Goal: Obtain resource: Download file/media

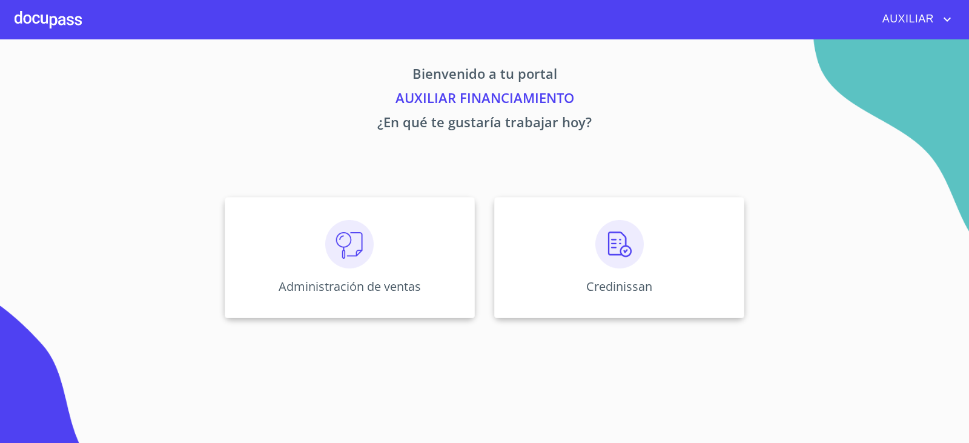
click at [927, 7] on div "AUXILIAR" at bounding box center [484, 19] width 969 height 39
click at [924, 17] on span "AUXILIAR" at bounding box center [907, 19] width 67 height 19
click at [898, 161] on div at bounding box center [484, 221] width 969 height 443
click at [610, 274] on div "Credinissan" at bounding box center [619, 257] width 250 height 121
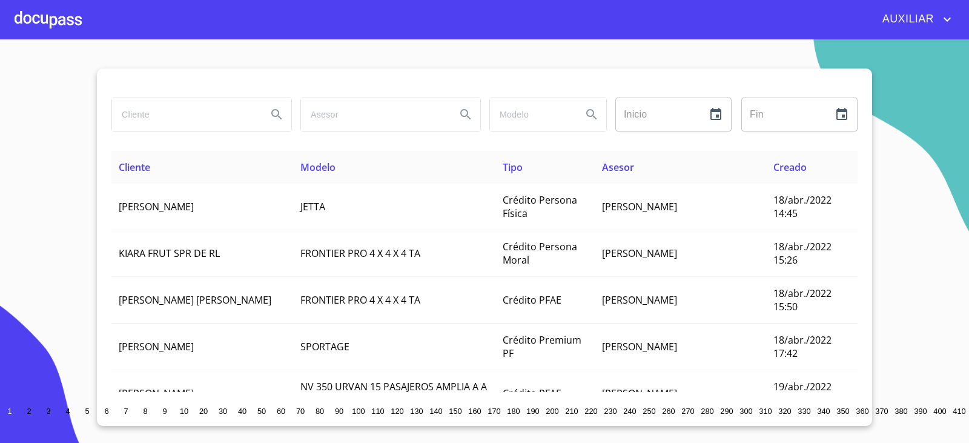
click at [243, 118] on input "search" at bounding box center [184, 114] width 145 height 33
paste input "[PERSON_NAME]"
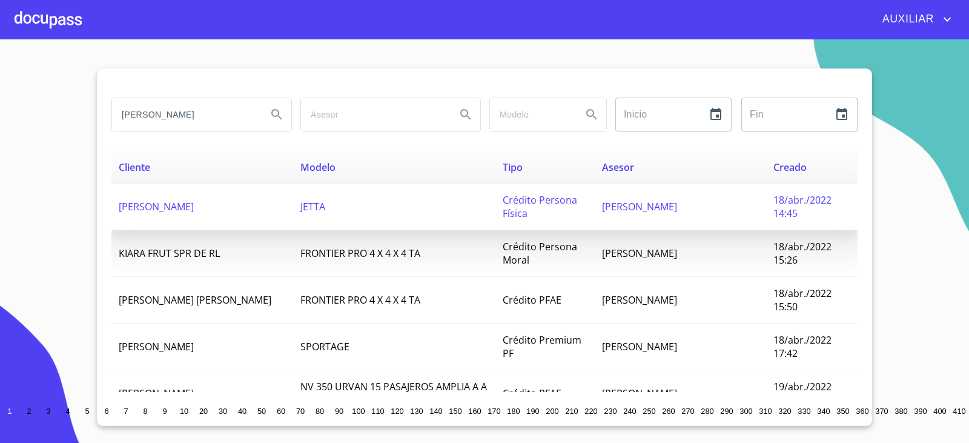
type input "[PERSON_NAME]"
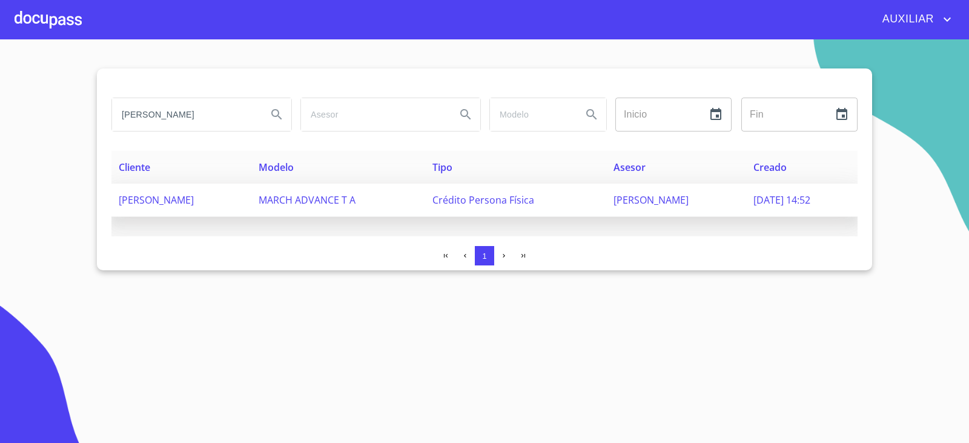
click at [194, 195] on span "[PERSON_NAME]" at bounding box center [156, 199] width 75 height 13
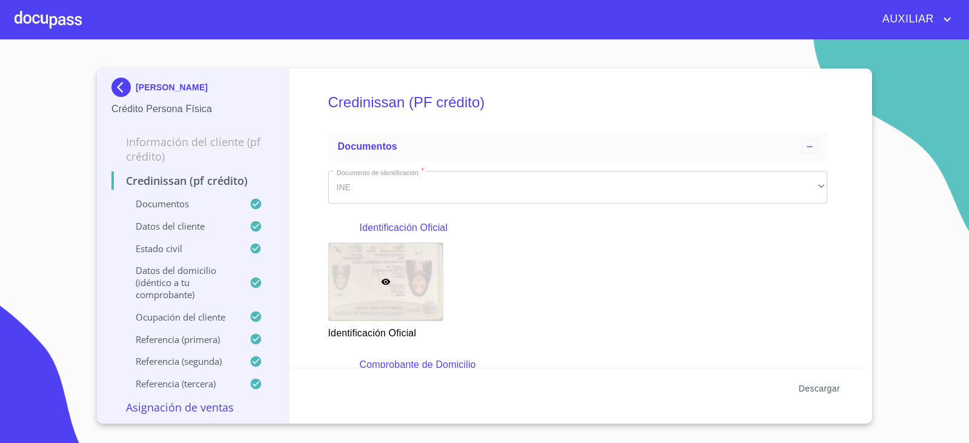
click at [821, 392] on span "Descargar" at bounding box center [819, 388] width 41 height 15
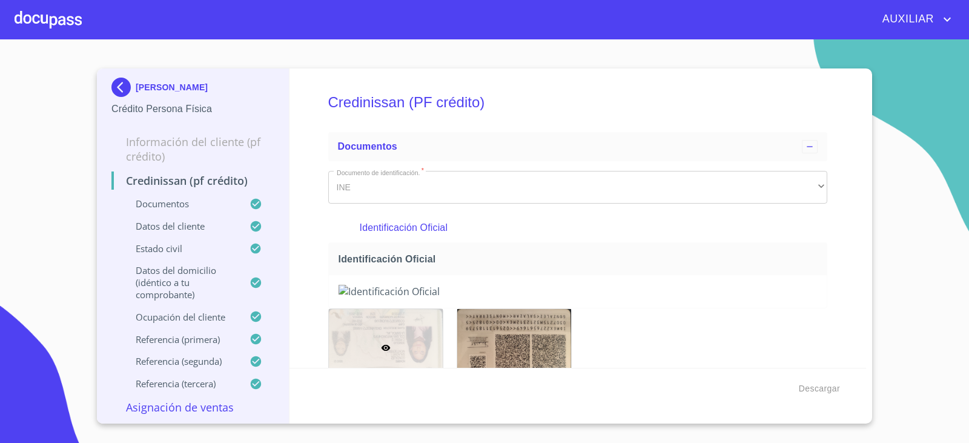
click at [129, 88] on img at bounding box center [123, 87] width 24 height 19
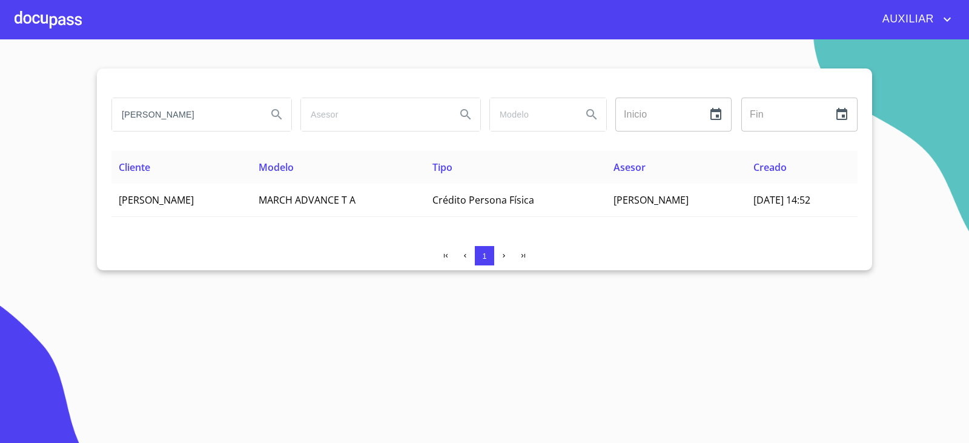
drag, startPoint x: 217, startPoint y: 113, endPoint x: 79, endPoint y: 114, distance: 138.1
click at [79, 114] on section "[PERSON_NAME] Inicio ​ Fin ​ Cliente Modelo Tipo Asesor Creado [PERSON_NAME] MA…" at bounding box center [484, 240] width 969 height 403
type input "[PERSON_NAME]"
